Goal: Task Accomplishment & Management: Use online tool/utility

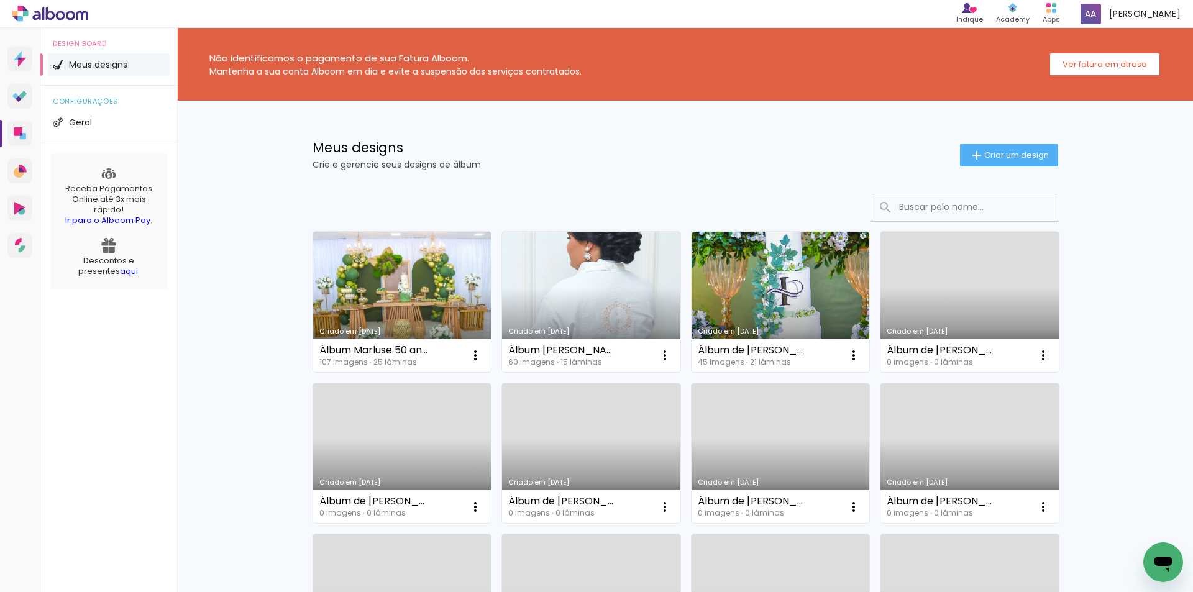
click at [401, 276] on link "Criado em 20/09/25" at bounding box center [402, 302] width 178 height 140
